Goal: Task Accomplishment & Management: Manage account settings

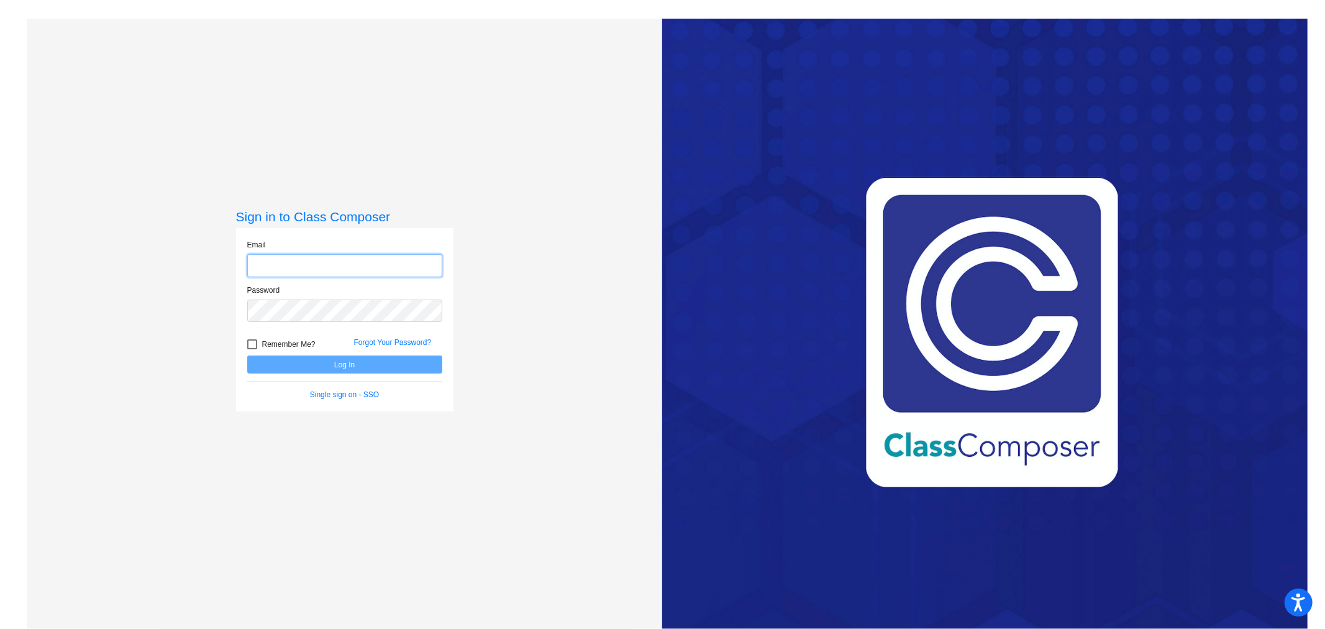
type input "[EMAIL_ADDRESS][PERSON_NAME][DOMAIN_NAME]"
click at [361, 363] on button "Log In" at bounding box center [344, 364] width 195 height 18
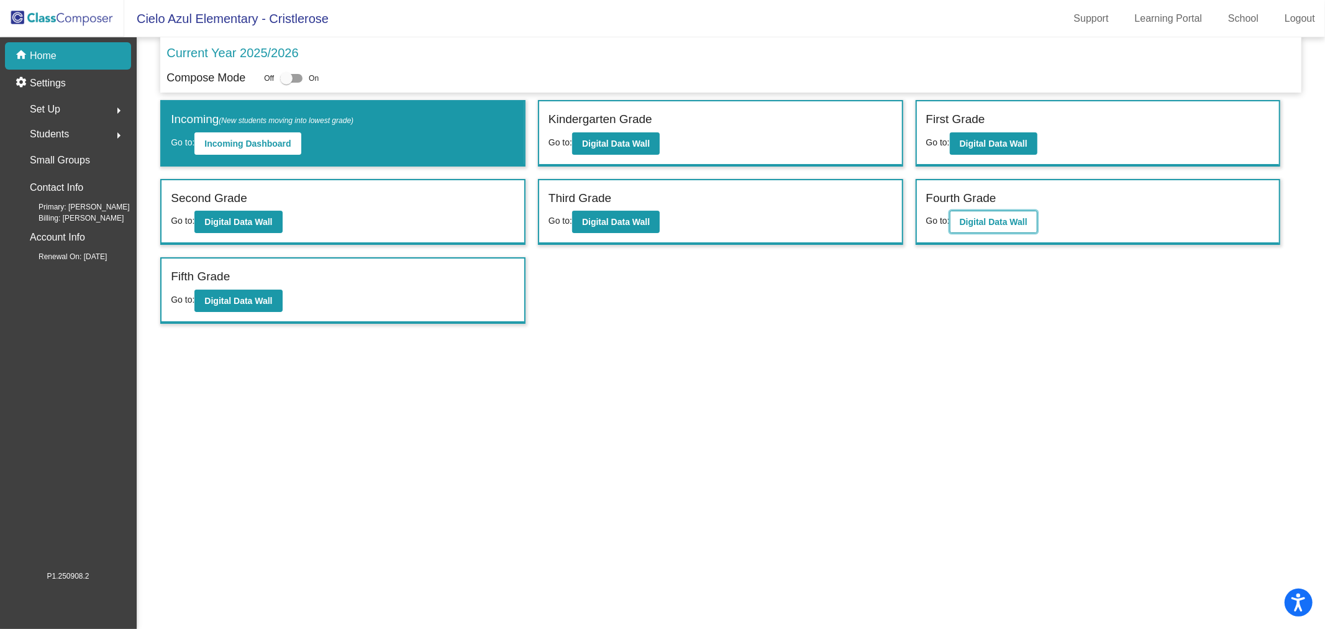
click at [982, 219] on b "Digital Data Wall" at bounding box center [994, 222] width 68 height 10
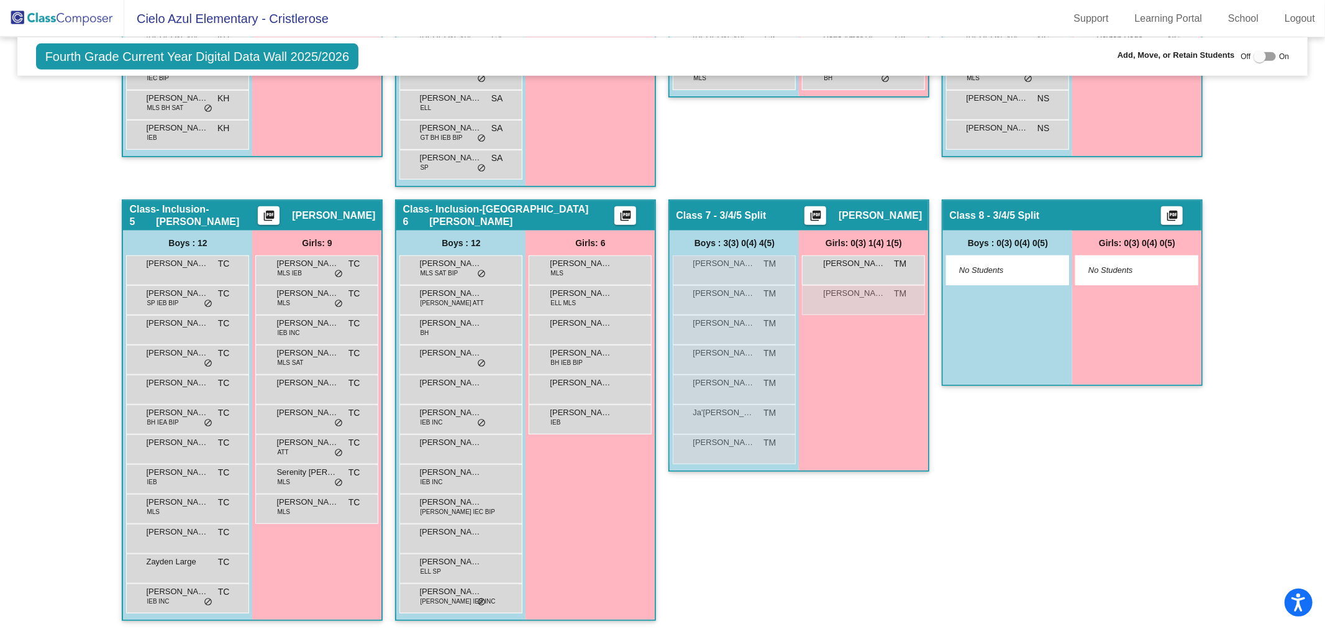
scroll to position [244, 0]
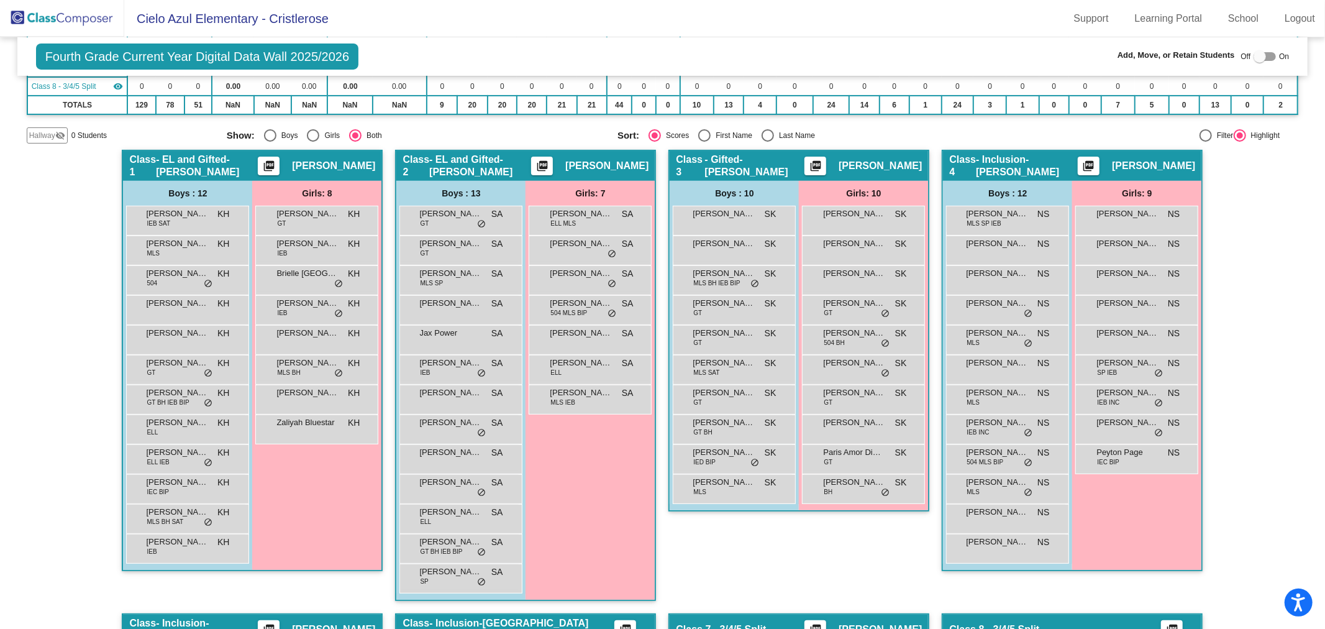
click at [88, 21] on img at bounding box center [62, 18] width 124 height 37
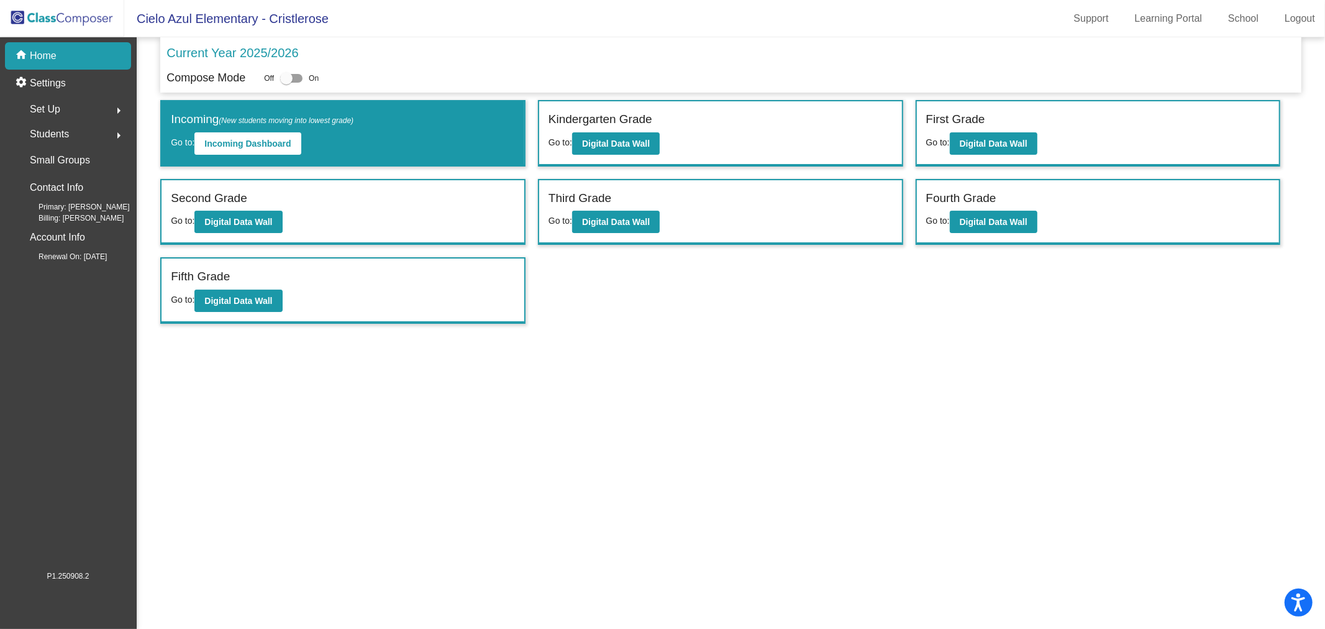
click at [55, 133] on span "Students" at bounding box center [49, 133] width 39 height 17
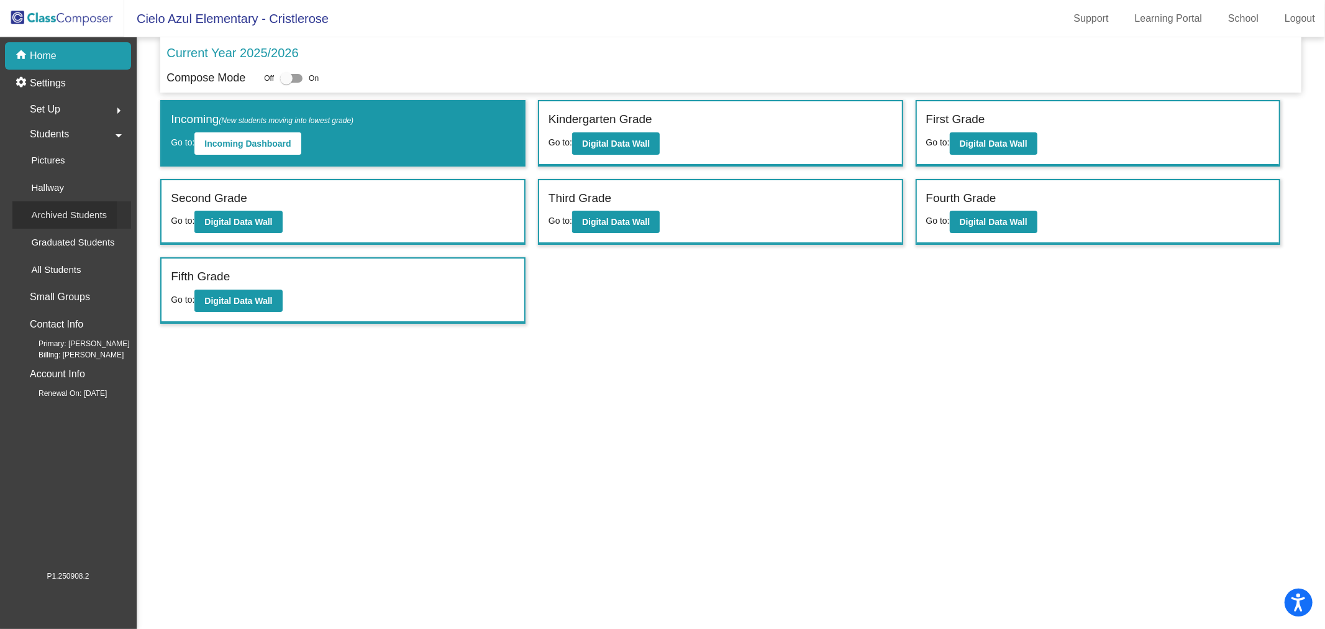
click at [51, 210] on p "Archived Students" at bounding box center [69, 214] width 76 height 15
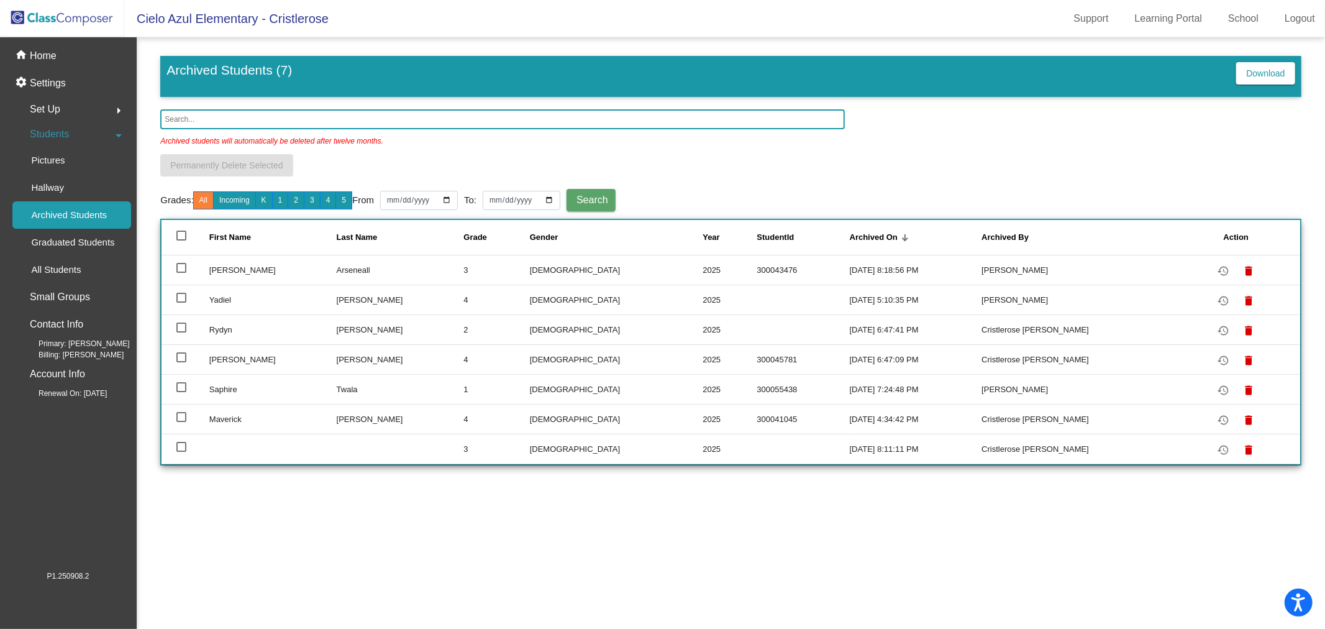
click at [181, 296] on div at bounding box center [181, 298] width 10 height 10
click at [181, 303] on input "select row 3" at bounding box center [181, 303] width 1 height 1
checkbox input "true"
click at [1216, 300] on mat-icon "restore" at bounding box center [1223, 300] width 15 height 15
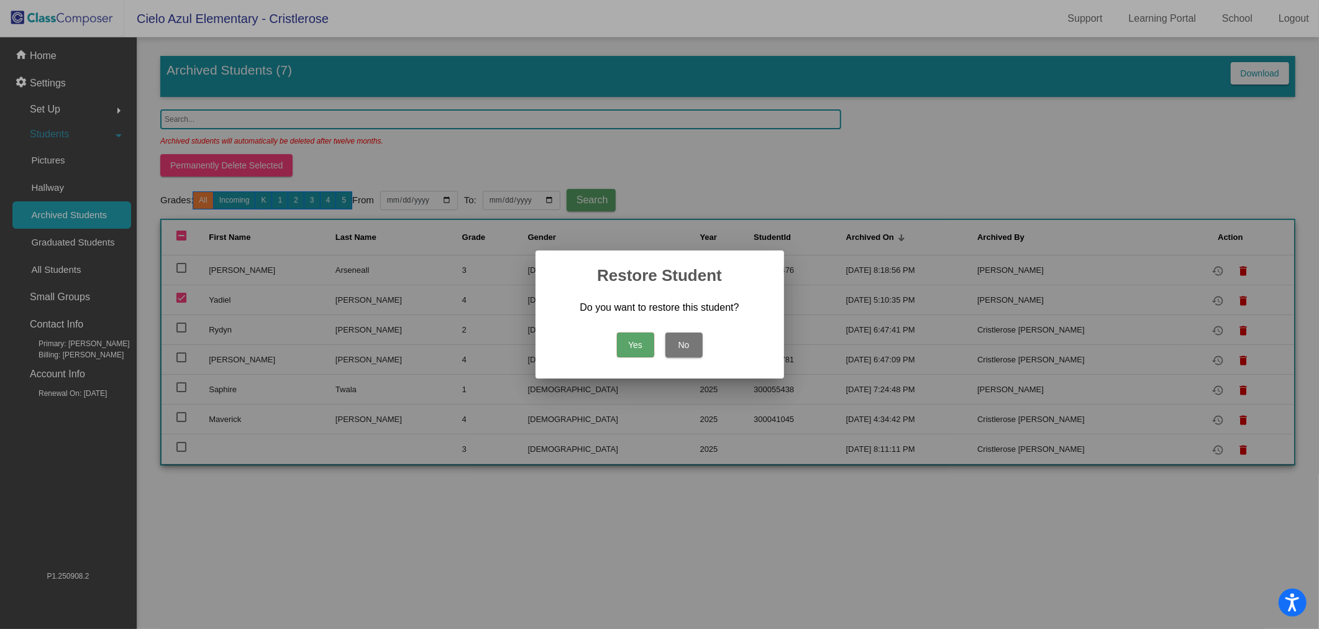
click at [641, 339] on button "Yes" at bounding box center [635, 344] width 37 height 25
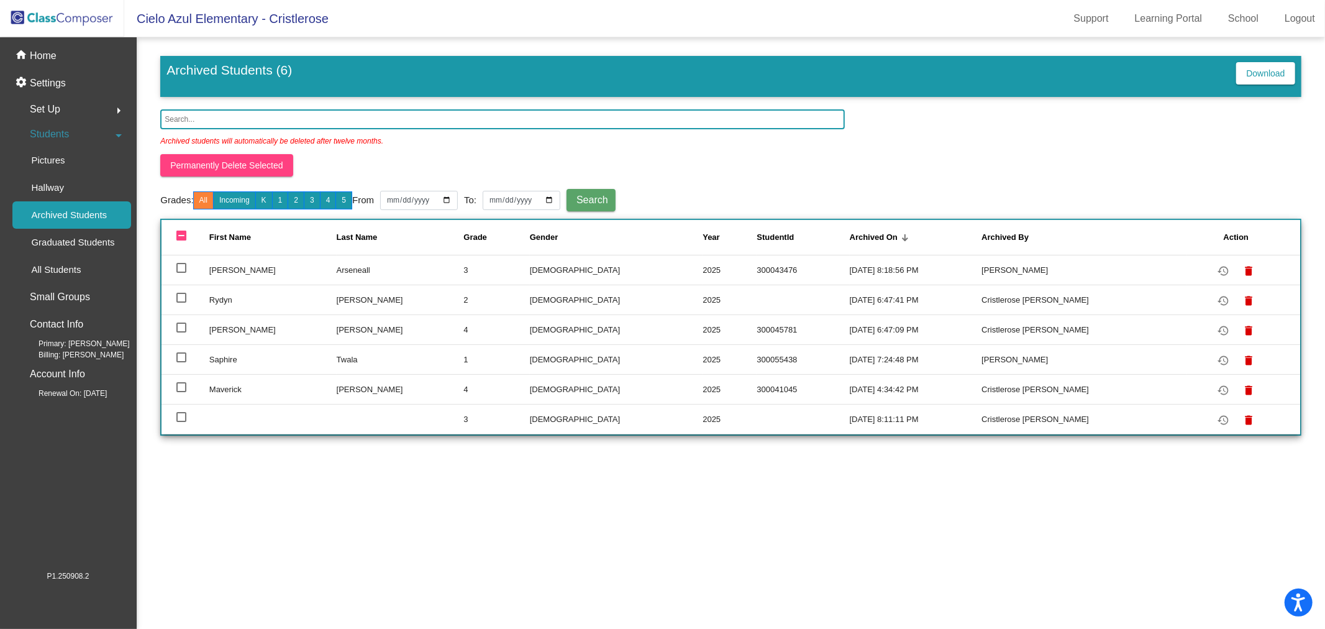
click at [75, 17] on img at bounding box center [62, 18] width 124 height 37
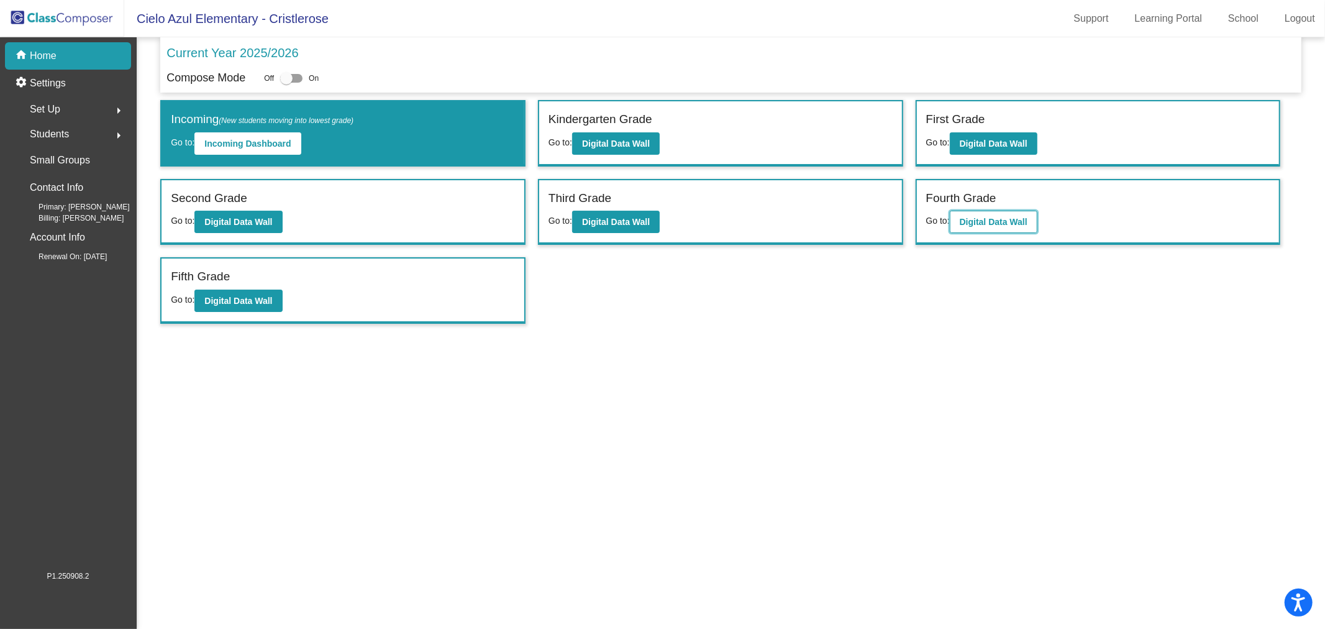
click at [1003, 218] on b "Digital Data Wall" at bounding box center [994, 222] width 68 height 10
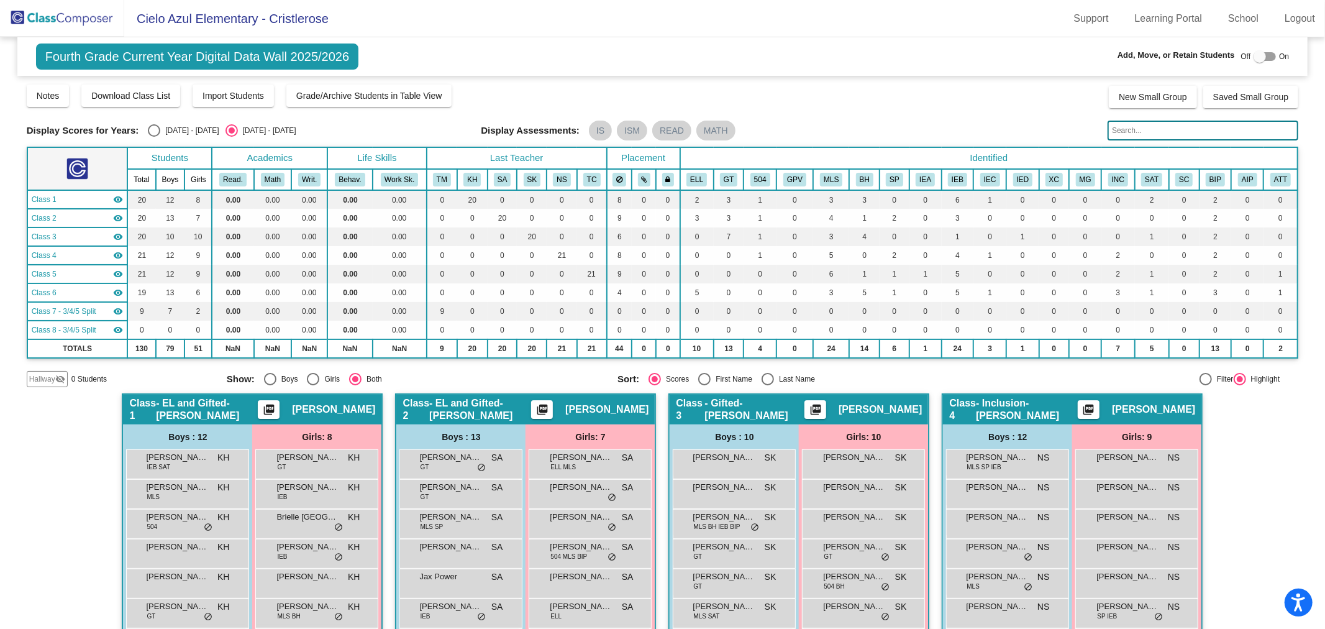
click at [1138, 132] on input "text" at bounding box center [1203, 131] width 191 height 20
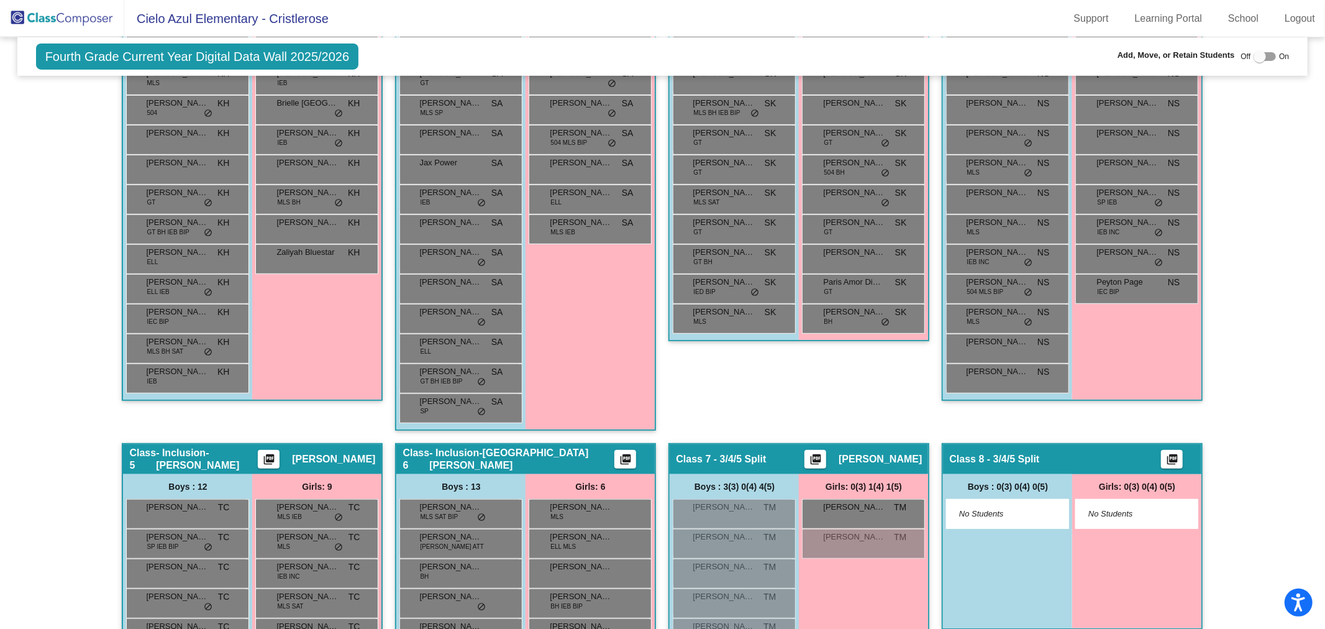
scroll to position [687, 0]
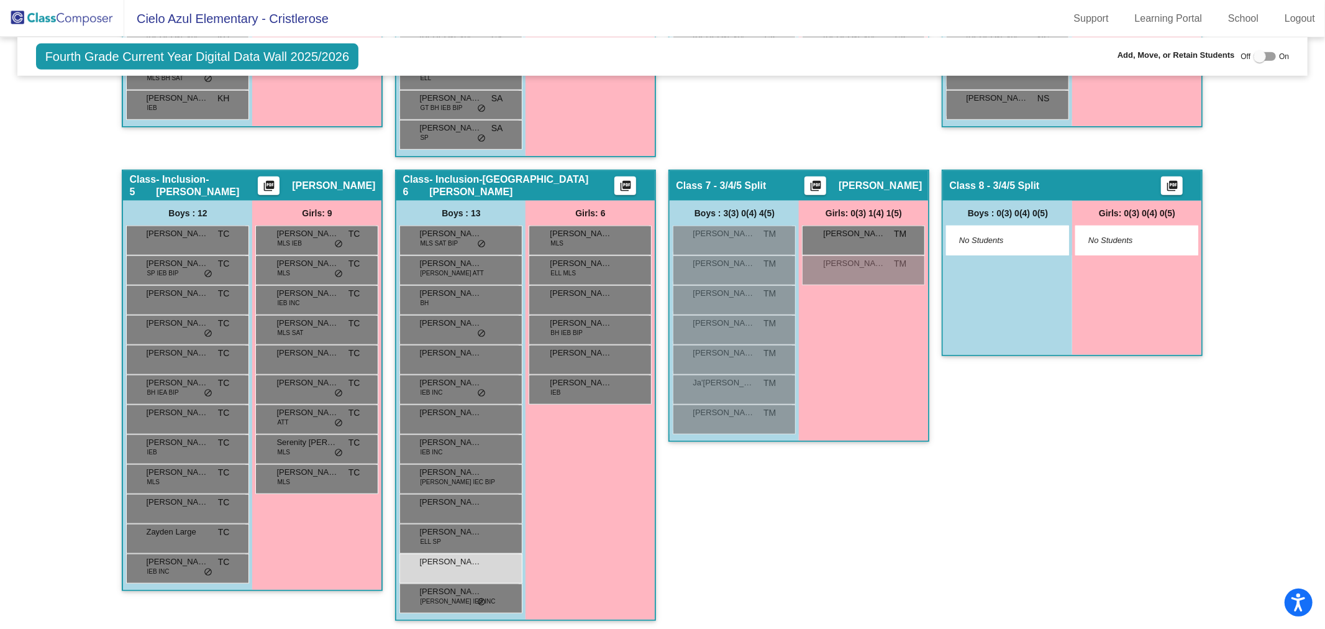
type input "[PERSON_NAME]"
click at [905, 505] on div "Class 7 - 3/4/5 Split picture_as_pdf [PERSON_NAME] Add Student First Name Last …" at bounding box center [798, 401] width 261 height 463
drag, startPoint x: 903, startPoint y: 501, endPoint x: 798, endPoint y: 450, distance: 116.4
click at [896, 498] on div "Class 7 - 3/4/5 Split picture_as_pdf [PERSON_NAME] Add Student First Name Last …" at bounding box center [798, 401] width 261 height 463
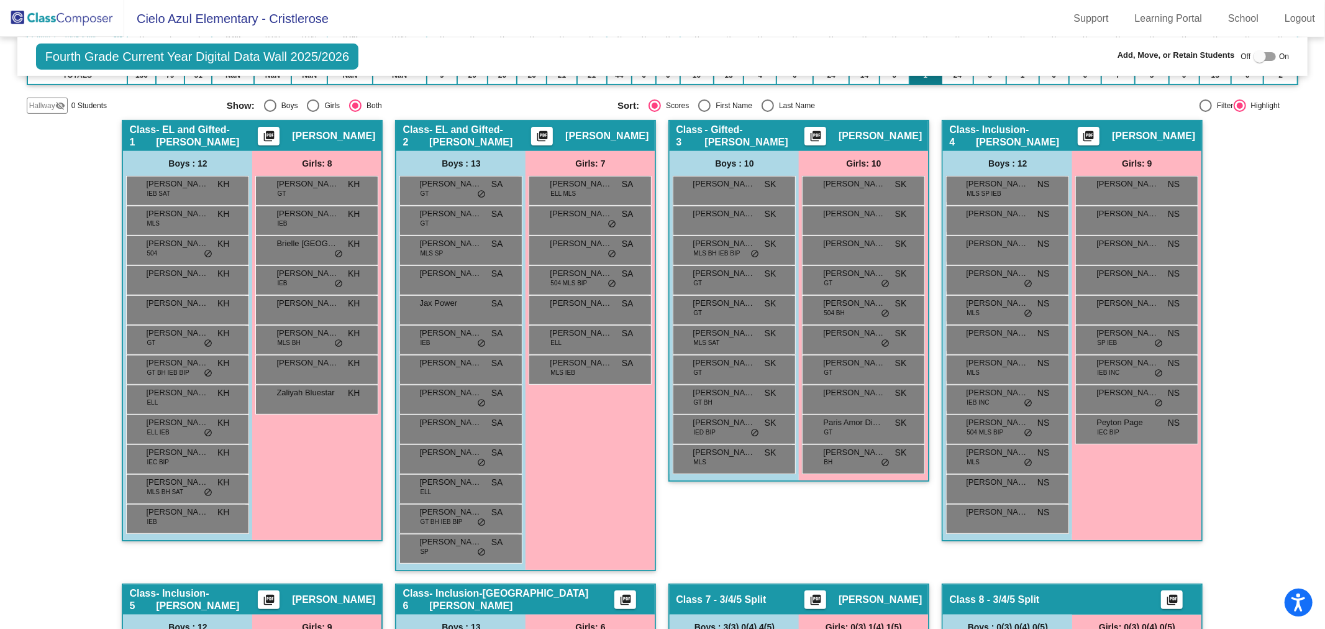
scroll to position [0, 0]
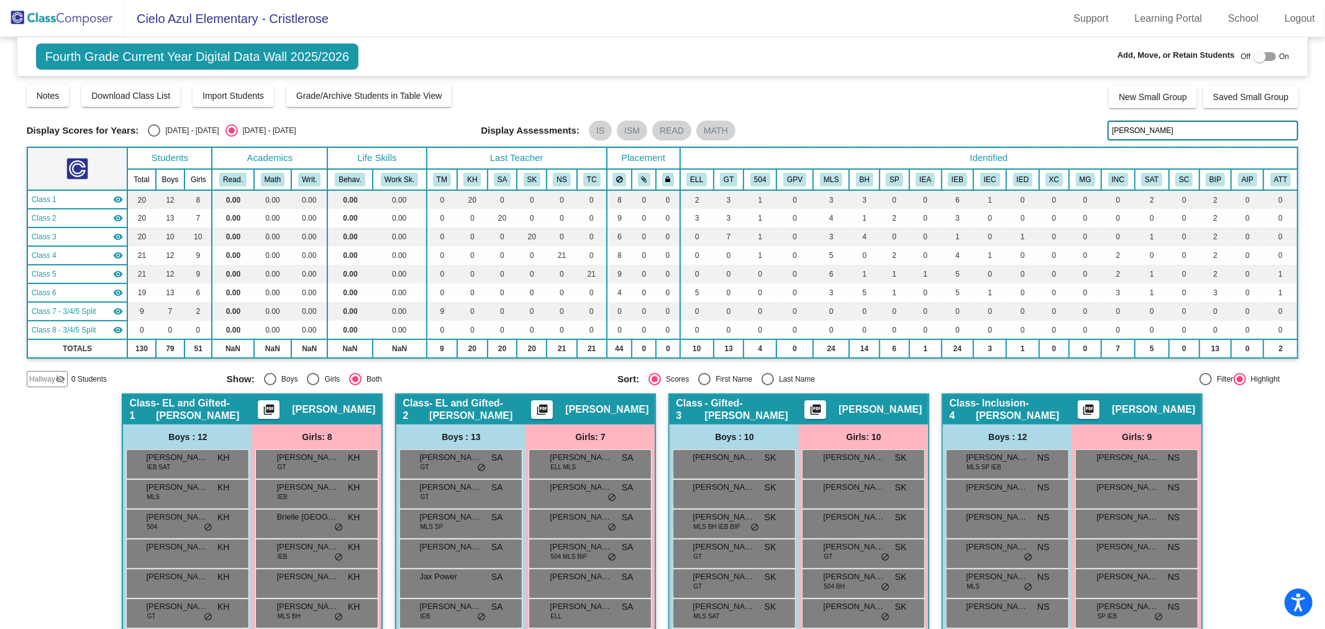
click at [923, 89] on div "Notes Download Class List Import Students Grade/Archive Students in Table View …" at bounding box center [663, 95] width 1272 height 25
click at [1254, 57] on div at bounding box center [1260, 56] width 12 height 12
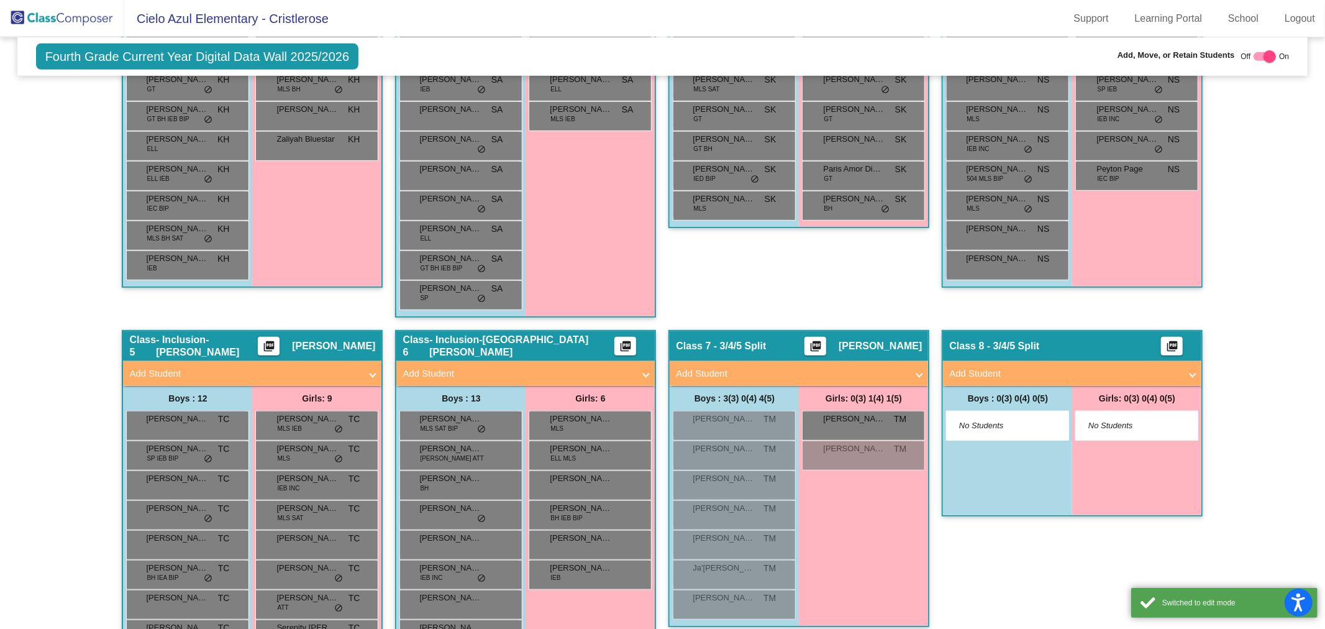
scroll to position [737, 0]
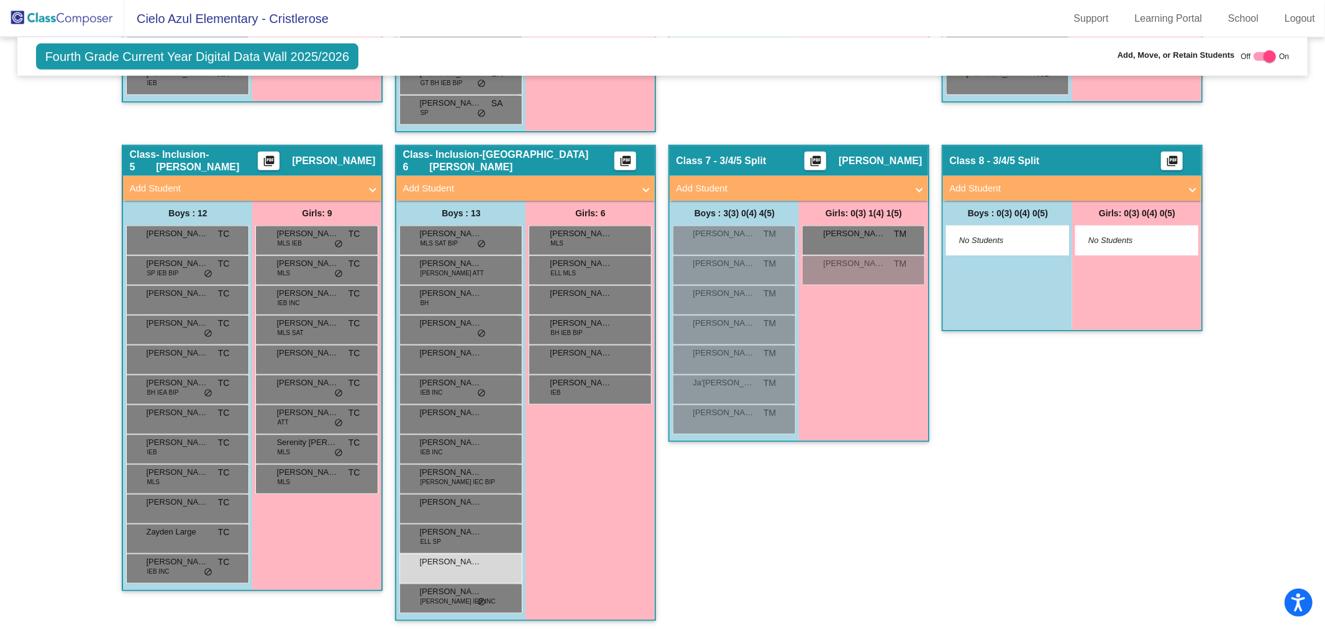
click at [918, 520] on div "Class 7 - 3/4/5 Split picture_as_pdf [PERSON_NAME] Add Student First Name Last …" at bounding box center [798, 389] width 261 height 488
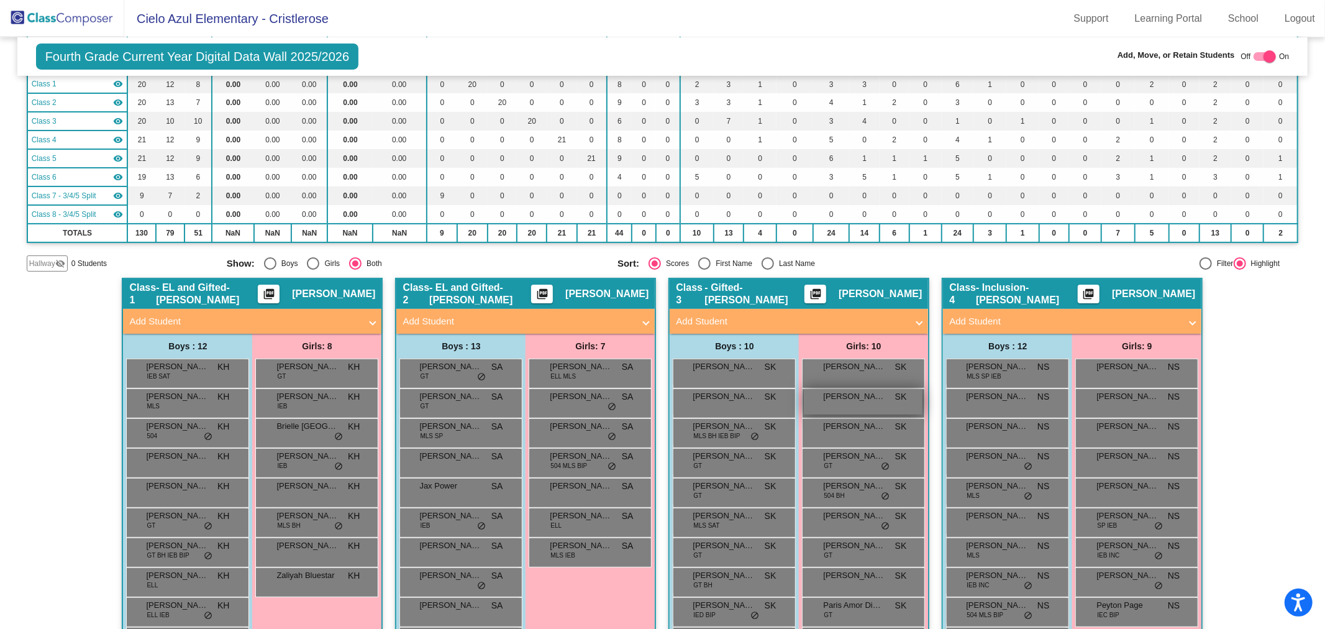
scroll to position [0, 0]
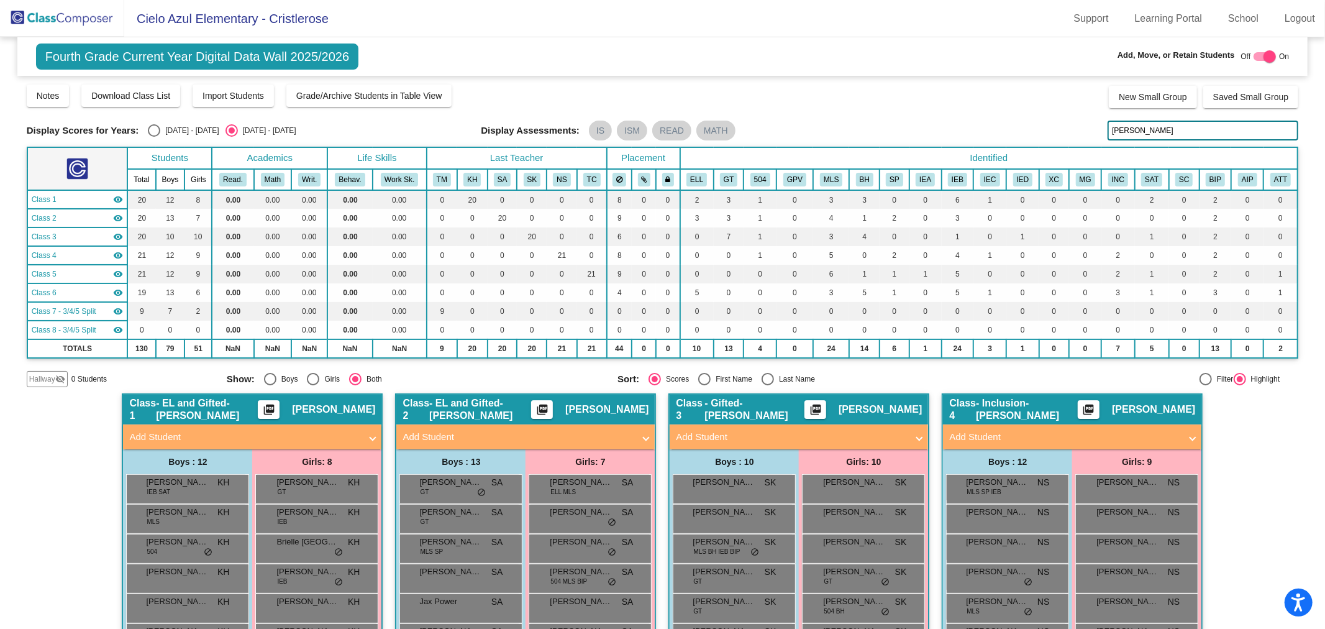
click at [1264, 58] on div at bounding box center [1270, 56] width 12 height 12
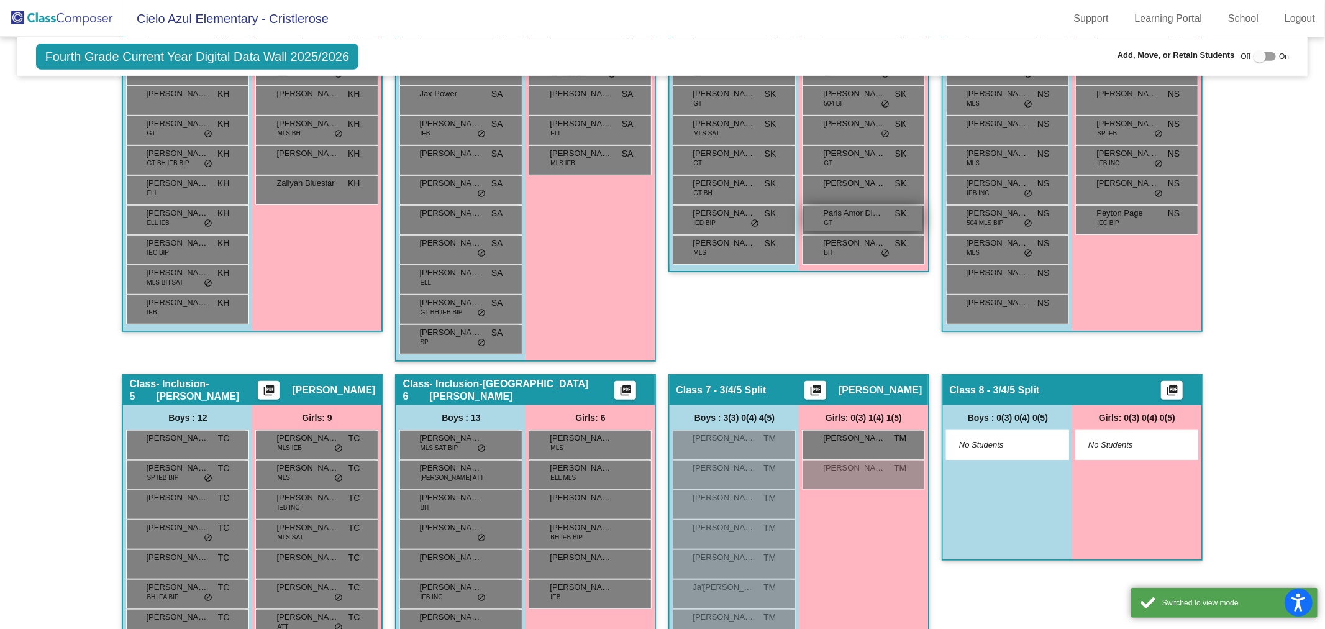
scroll to position [687, 0]
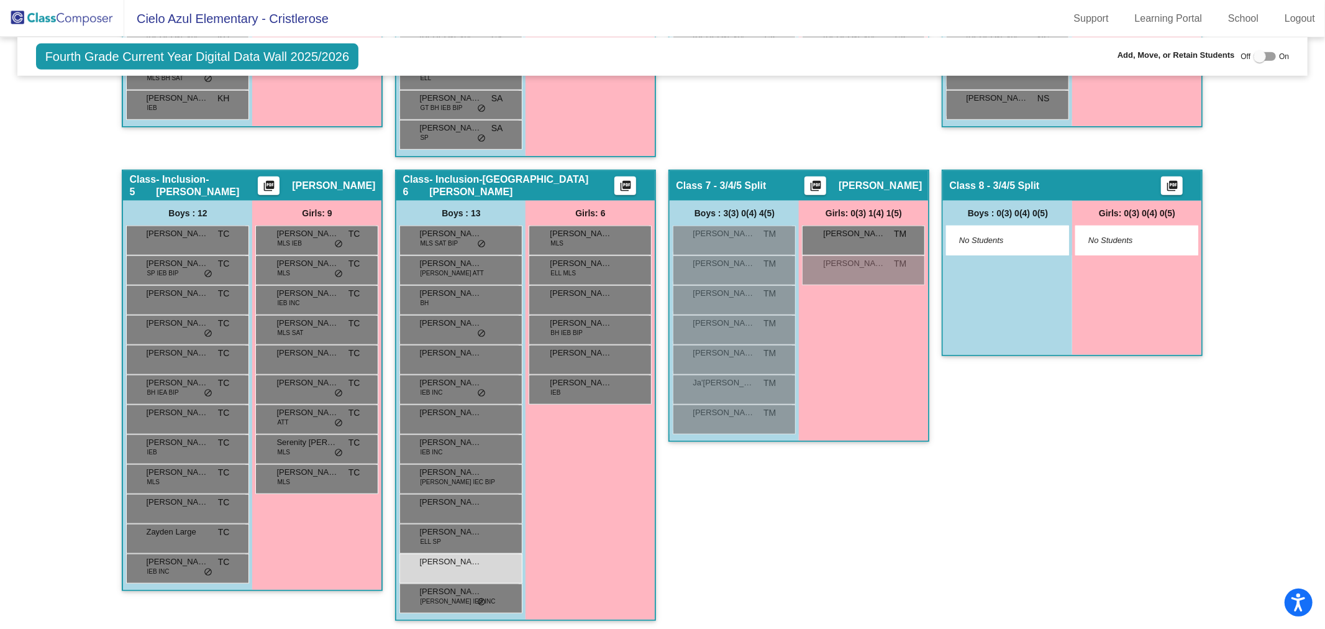
click at [942, 516] on div "Class 8 - 3/4/5 Split picture_as_pdf Add Student First Name Last Name Student I…" at bounding box center [1072, 401] width 261 height 463
click at [499, 562] on div "[PERSON_NAME] lock do_not_disturb_alt" at bounding box center [459, 566] width 119 height 25
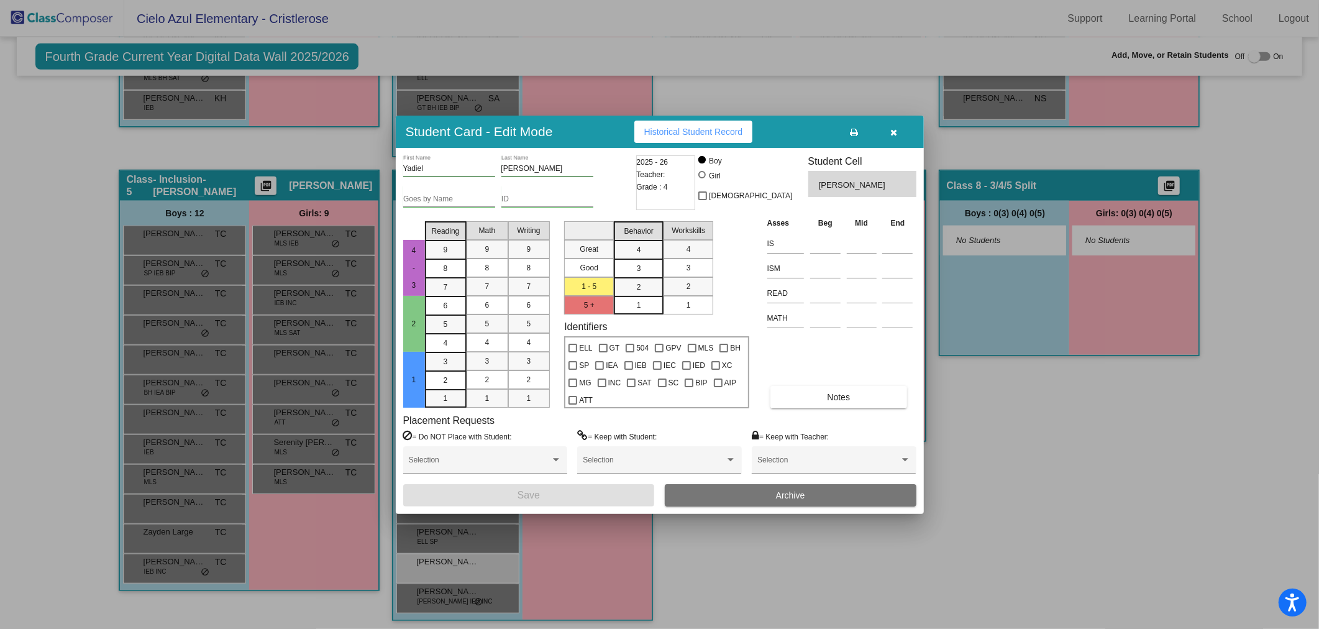
drag, startPoint x: 893, startPoint y: 126, endPoint x: 913, endPoint y: 152, distance: 32.7
click at [893, 125] on button "button" at bounding box center [894, 132] width 40 height 22
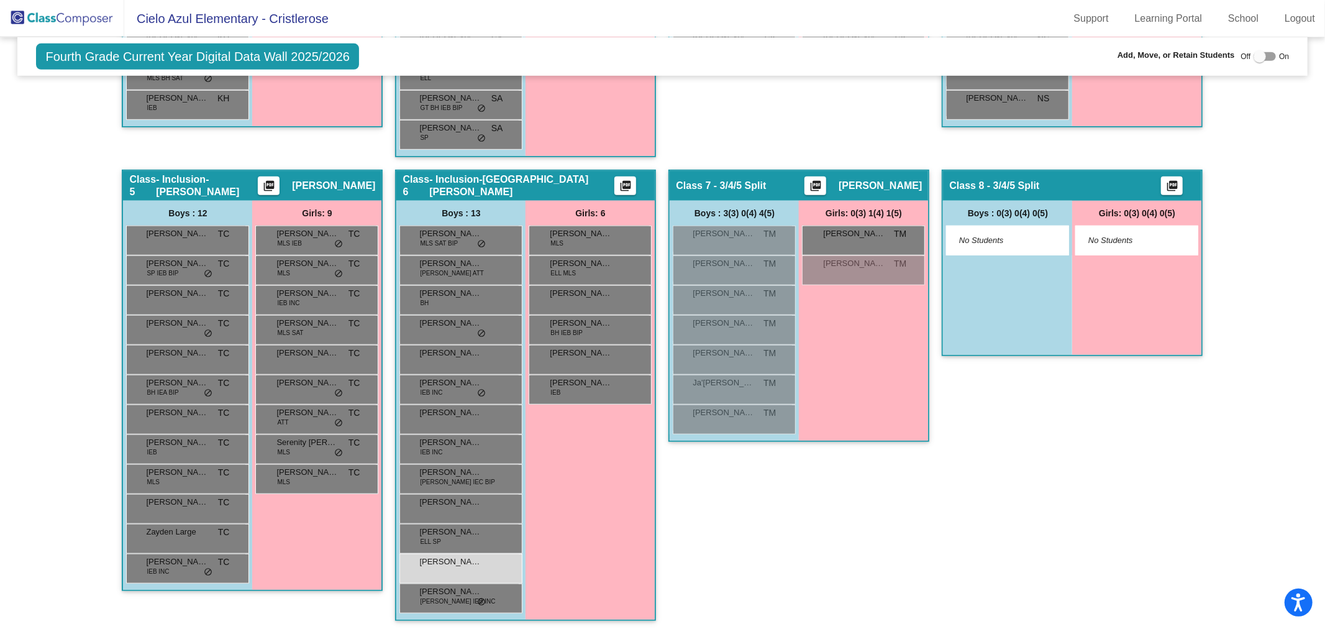
click at [1001, 474] on div "Class 8 - 3/4/5 Split picture_as_pdf Add Student First Name Last Name Student I…" at bounding box center [1072, 401] width 261 height 463
click at [946, 555] on div "Class 8 - 3/4/5 Split picture_as_pdf Add Student First Name Last Name Student I…" at bounding box center [1072, 401] width 261 height 463
click at [1254, 53] on div at bounding box center [1260, 56] width 12 height 12
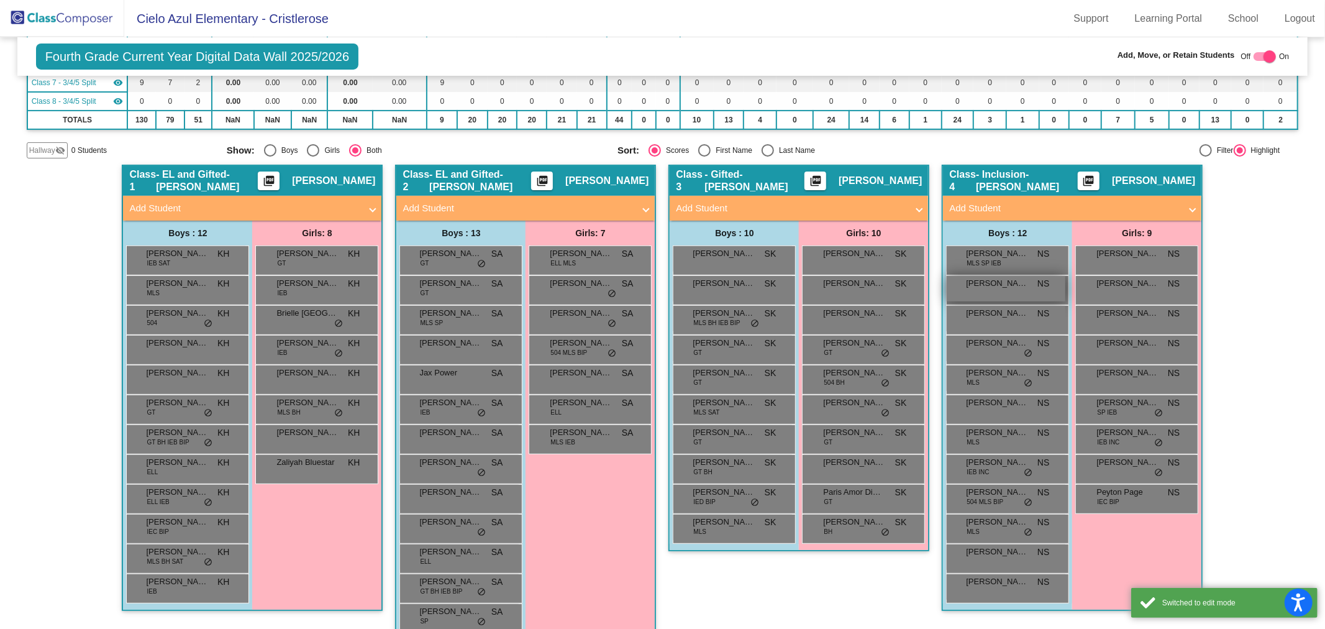
scroll to position [0, 0]
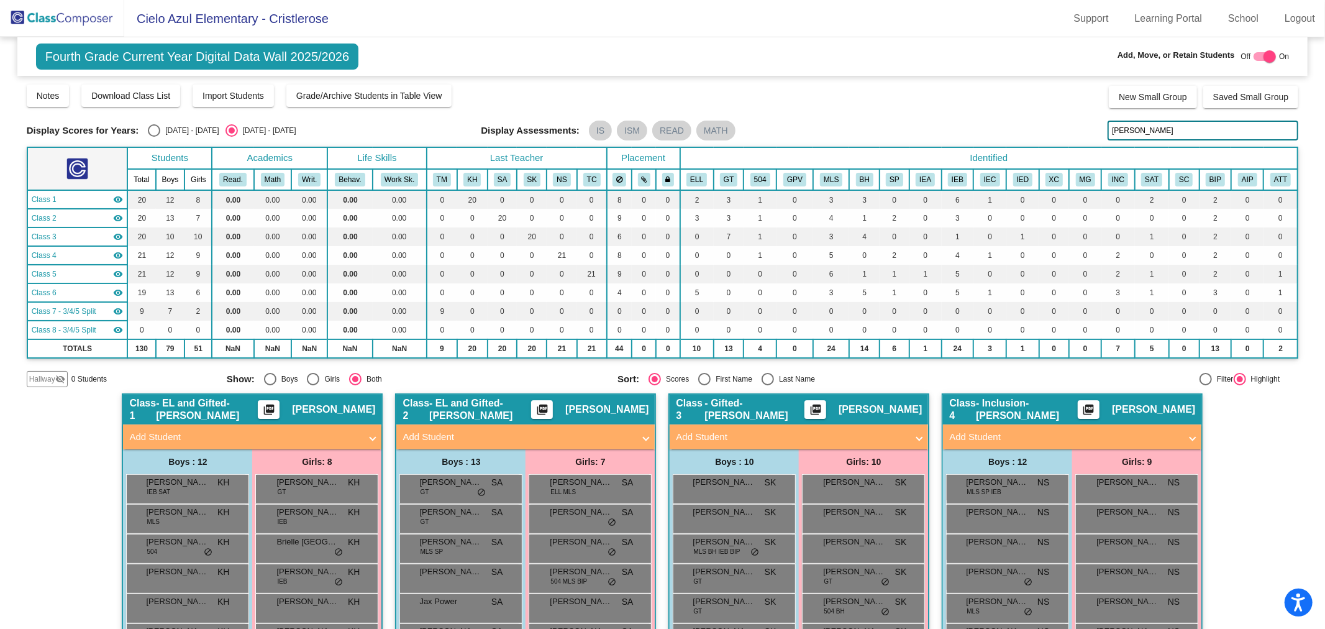
click at [1264, 52] on div at bounding box center [1270, 56] width 12 height 12
checkbox input "false"
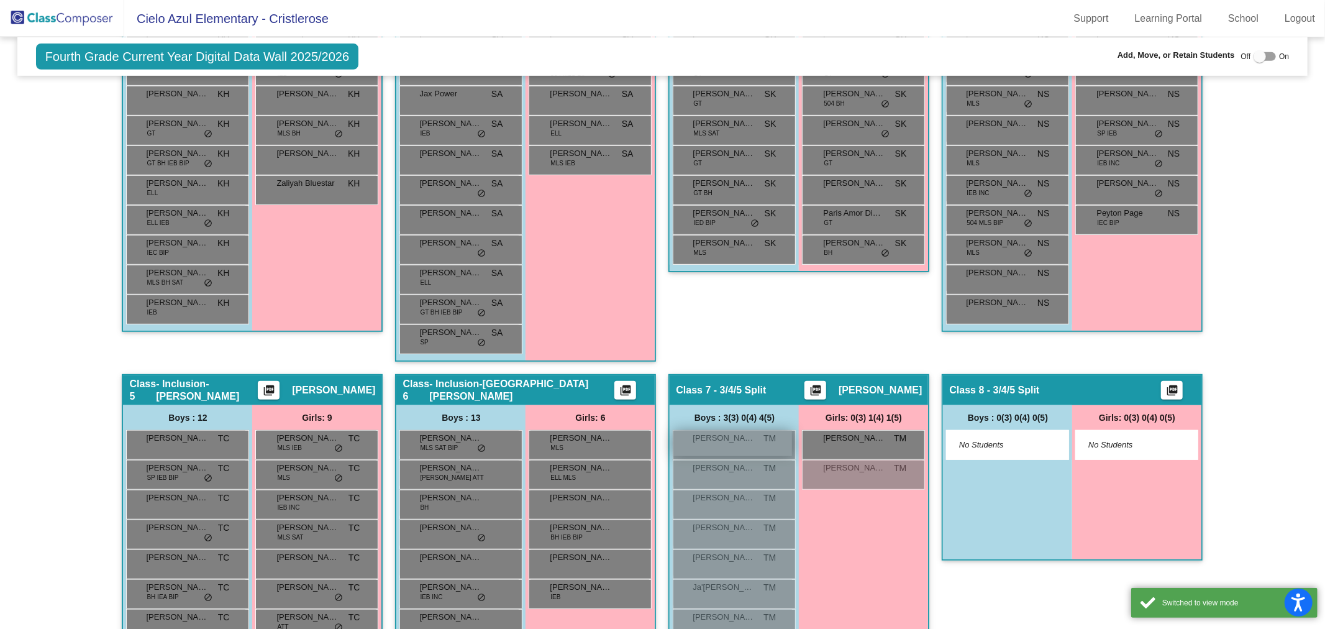
scroll to position [687, 0]
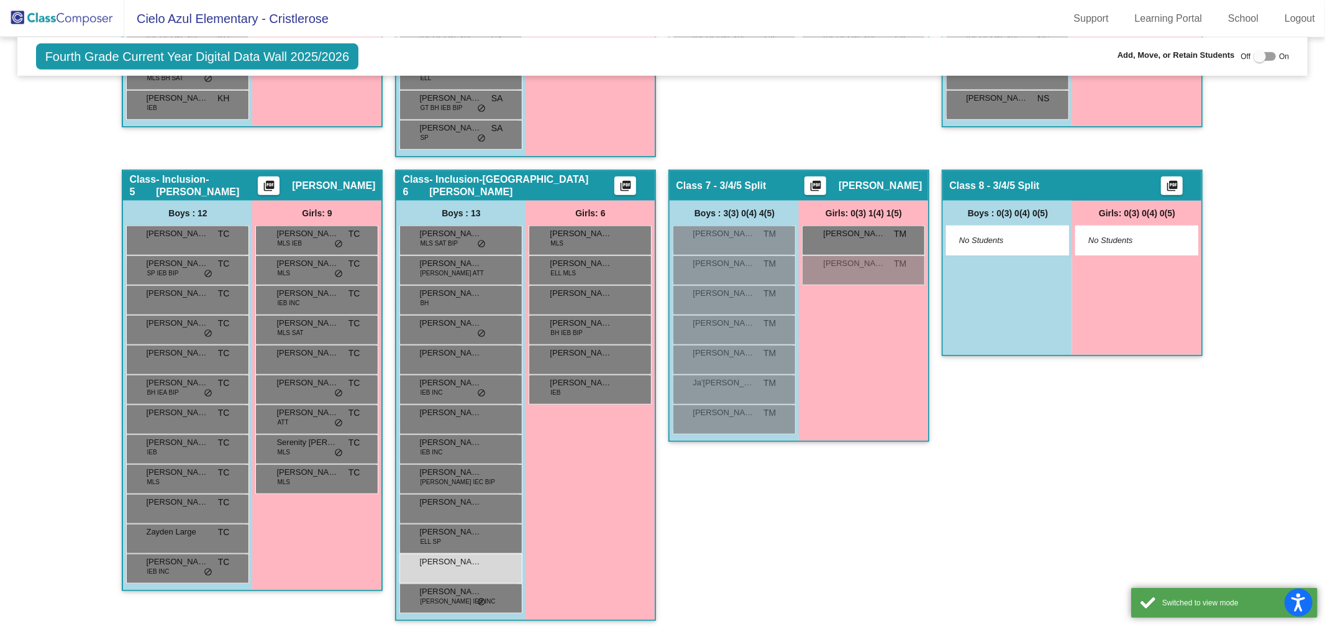
click at [873, 523] on div "Class 7 - 3/4/5 Split picture_as_pdf [PERSON_NAME] Add Student First Name Last …" at bounding box center [798, 401] width 261 height 463
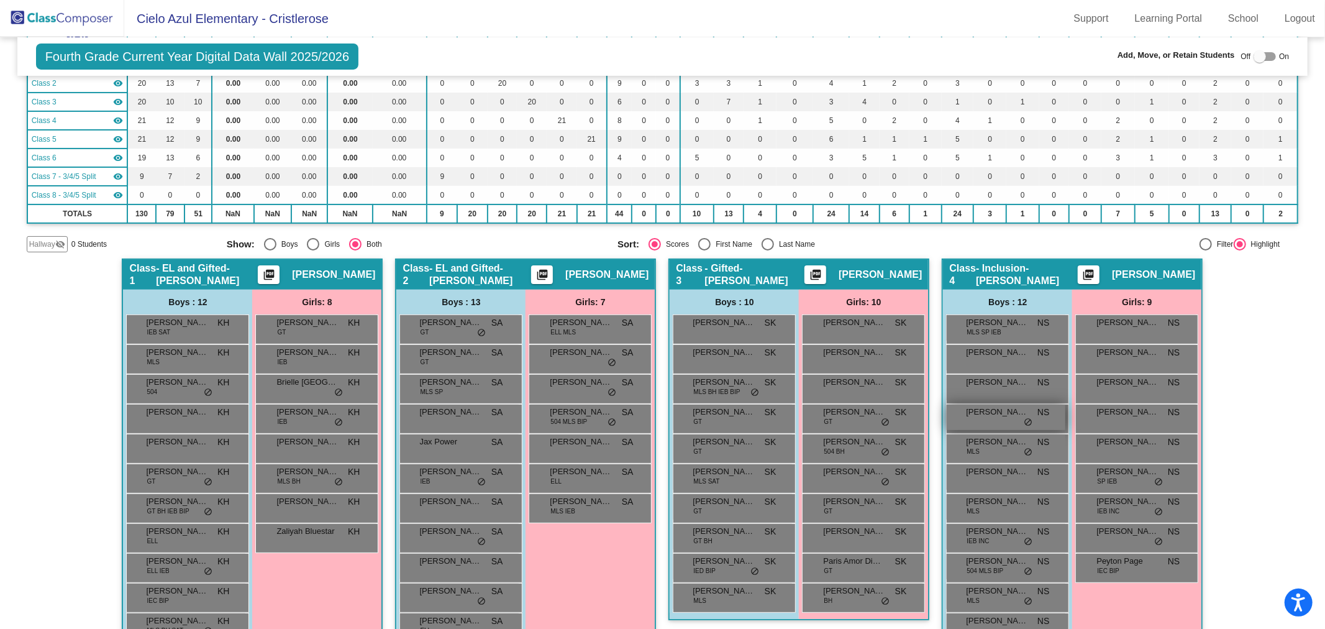
scroll to position [0, 0]
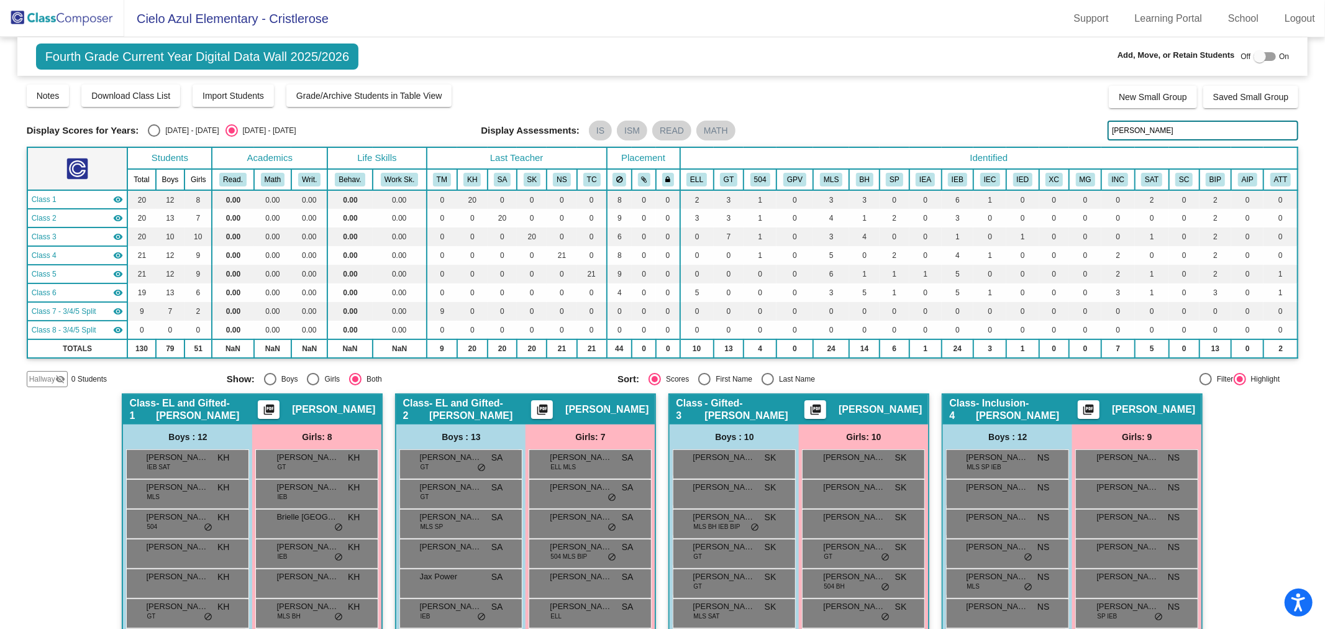
click at [1131, 132] on input "[PERSON_NAME]" at bounding box center [1203, 131] width 191 height 20
click at [1131, 130] on input "[PERSON_NAME]" at bounding box center [1203, 131] width 191 height 20
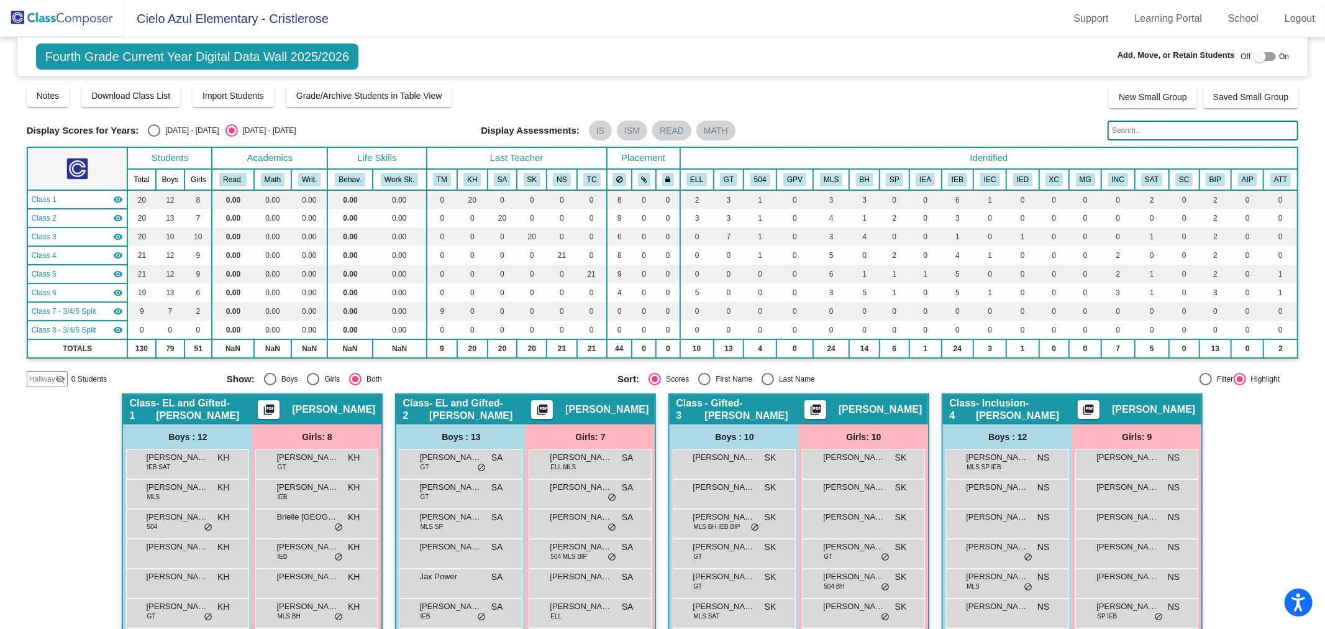
click at [965, 99] on div "Notes Download Class List Import Students Grade/Archive Students in Table View …" at bounding box center [663, 95] width 1272 height 25
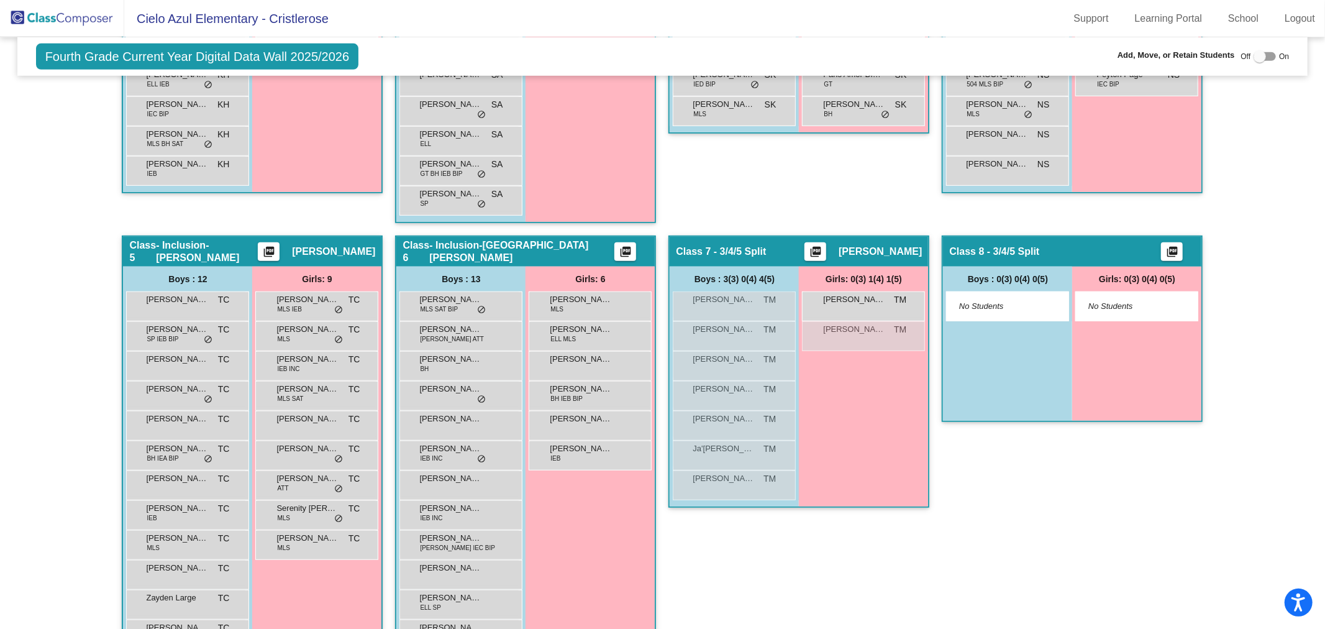
scroll to position [687, 0]
